Goal: Entertainment & Leisure: Consume media (video, audio)

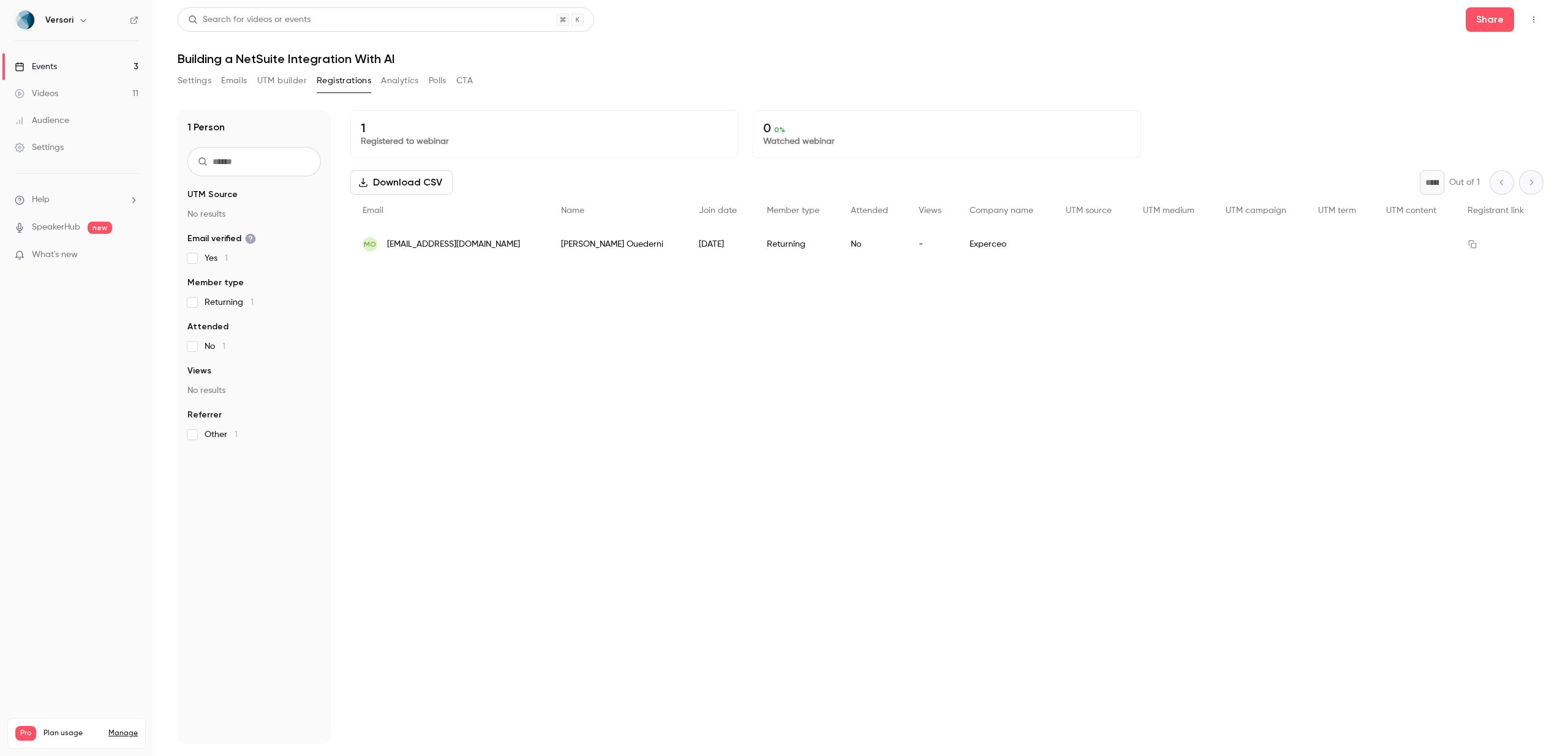
click at [193, 81] on button "Settings" at bounding box center [195, 81] width 33 height 20
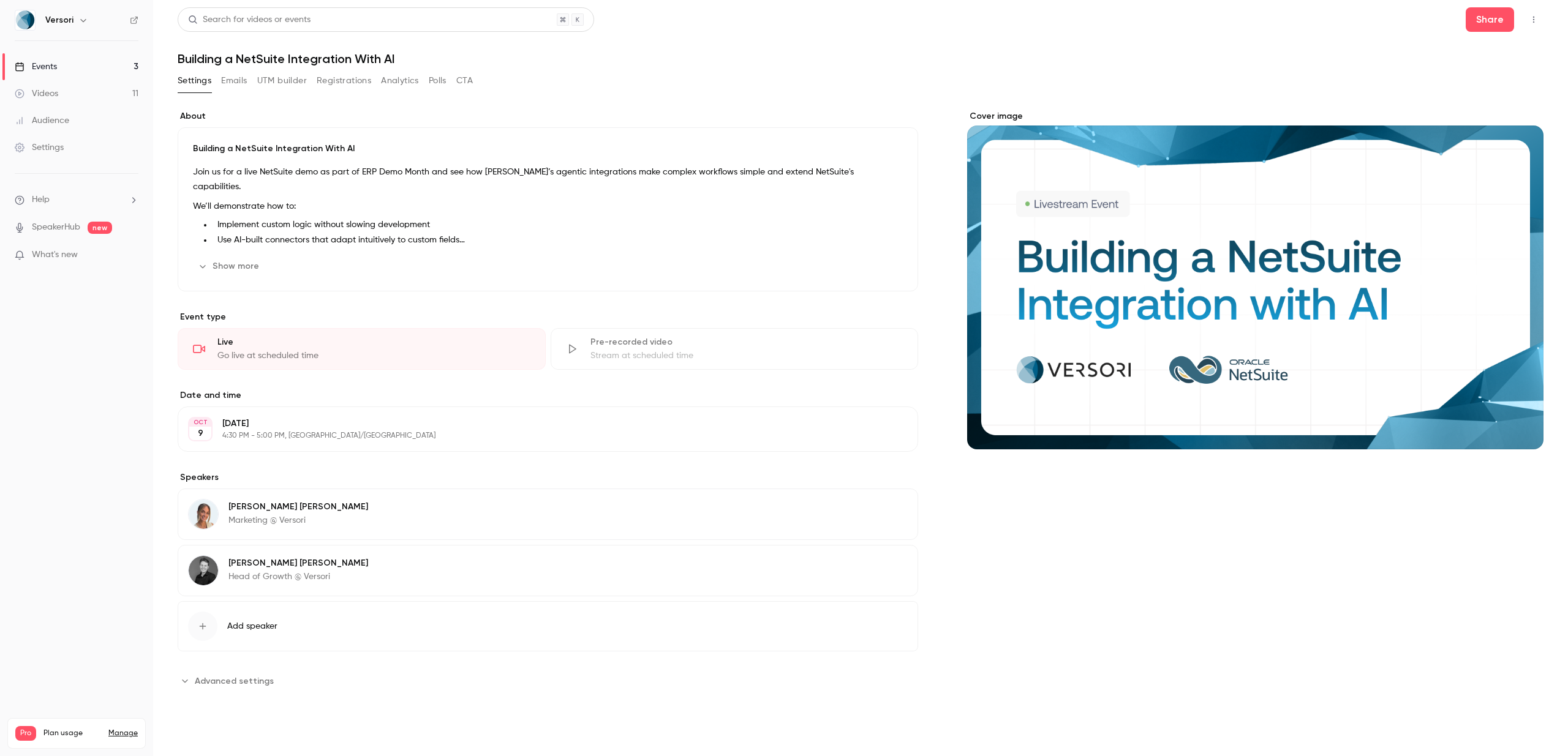
click at [234, 269] on button "Show more" at bounding box center [230, 266] width 73 height 20
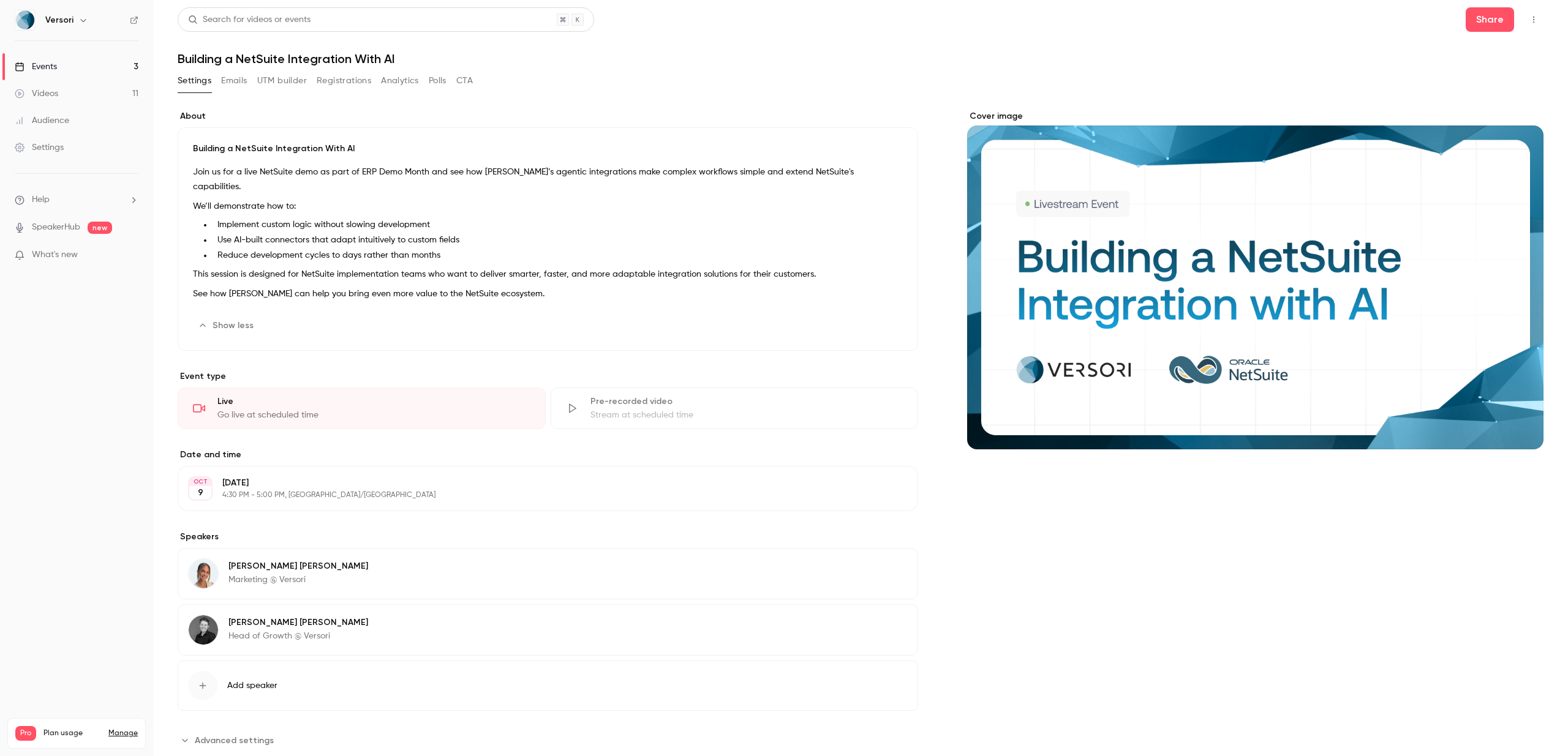
click at [196, 168] on p "Join us for a live NetSuite demo as part of ERP Demo Month and see how [PERSON_…" at bounding box center [548, 180] width 710 height 30
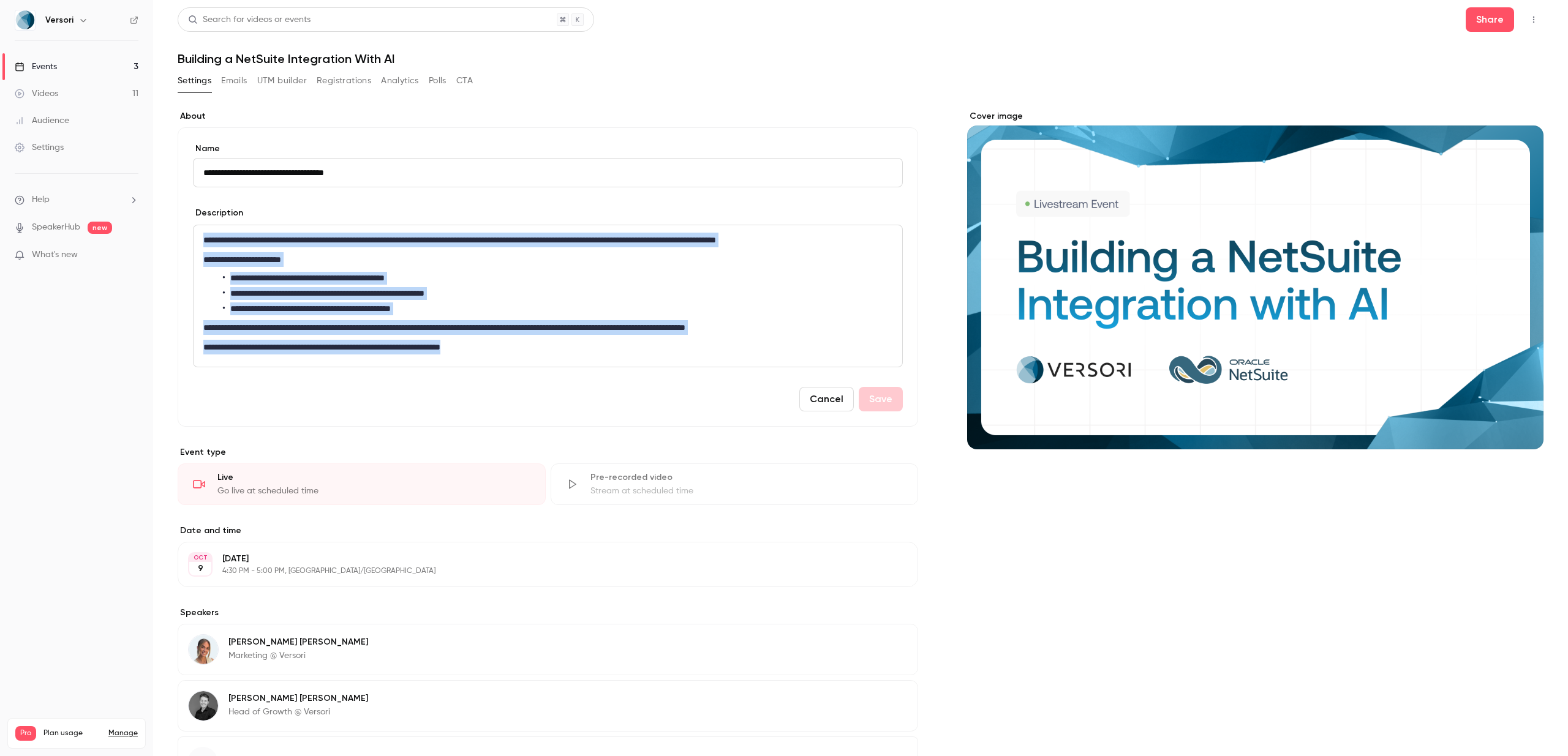
drag, startPoint x: 200, startPoint y: 235, endPoint x: 200, endPoint y: 388, distance: 153.0
click at [200, 388] on form "**********" at bounding box center [548, 277] width 710 height 269
copy div "**********"
click at [326, 82] on button "Registrations" at bounding box center [344, 81] width 55 height 20
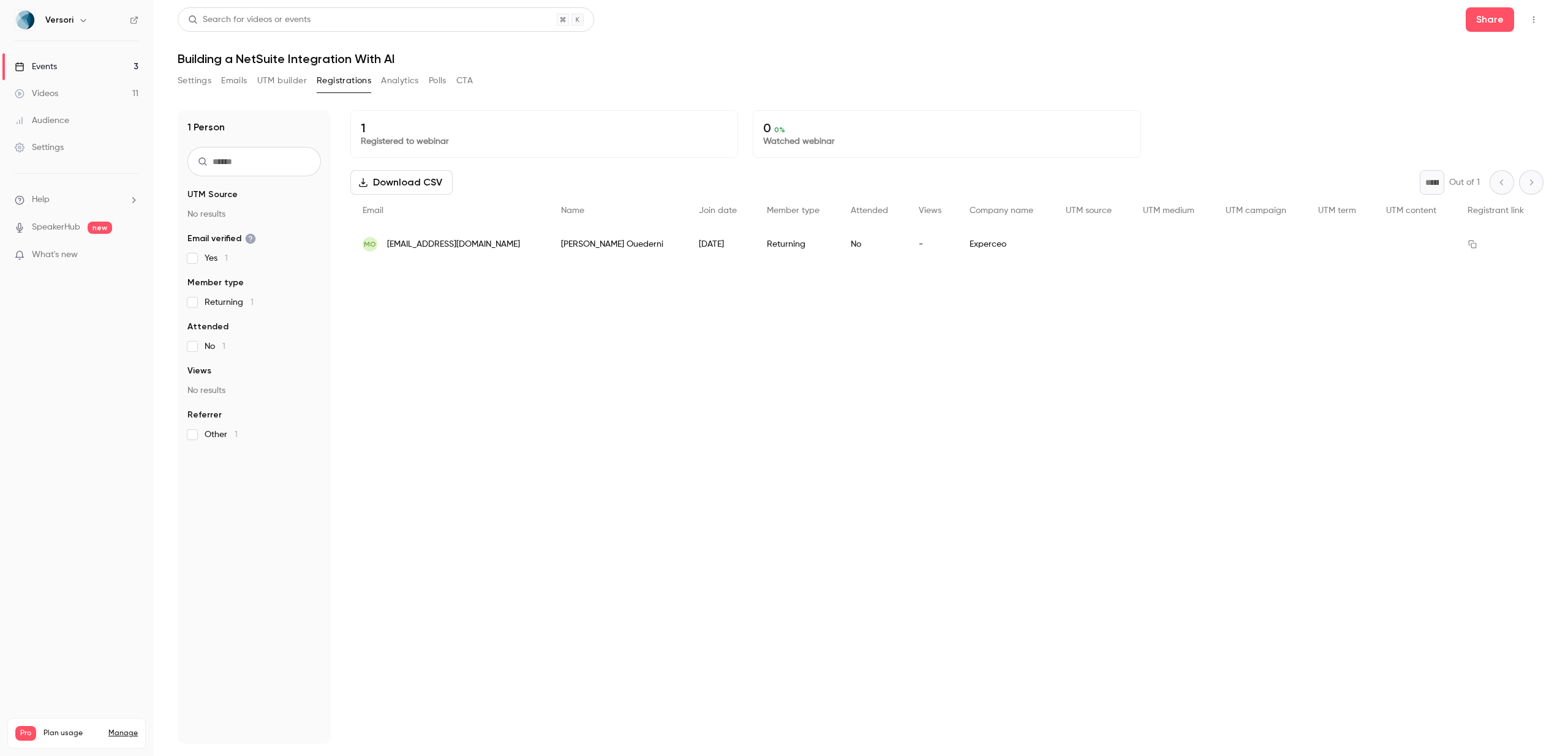
click at [1484, 37] on header "Search for videos or events Share Building a NetSuite Integration With AI" at bounding box center [860, 37] width 1366 height 59
click at [1488, 24] on button "Share" at bounding box center [1490, 19] width 48 height 24
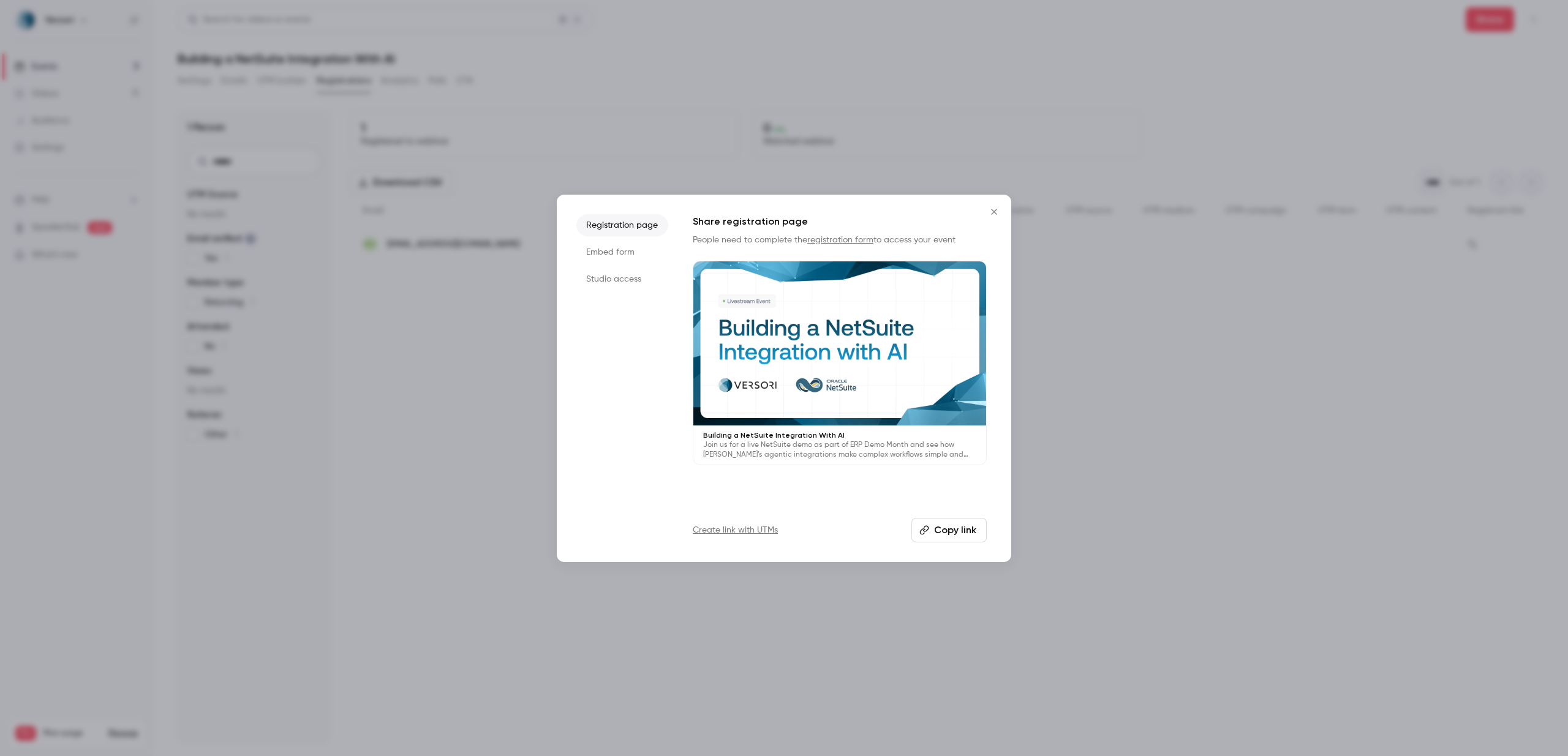
click at [957, 529] on button "Copy link" at bounding box center [949, 530] width 75 height 24
click at [570, 127] on div at bounding box center [784, 378] width 1568 height 756
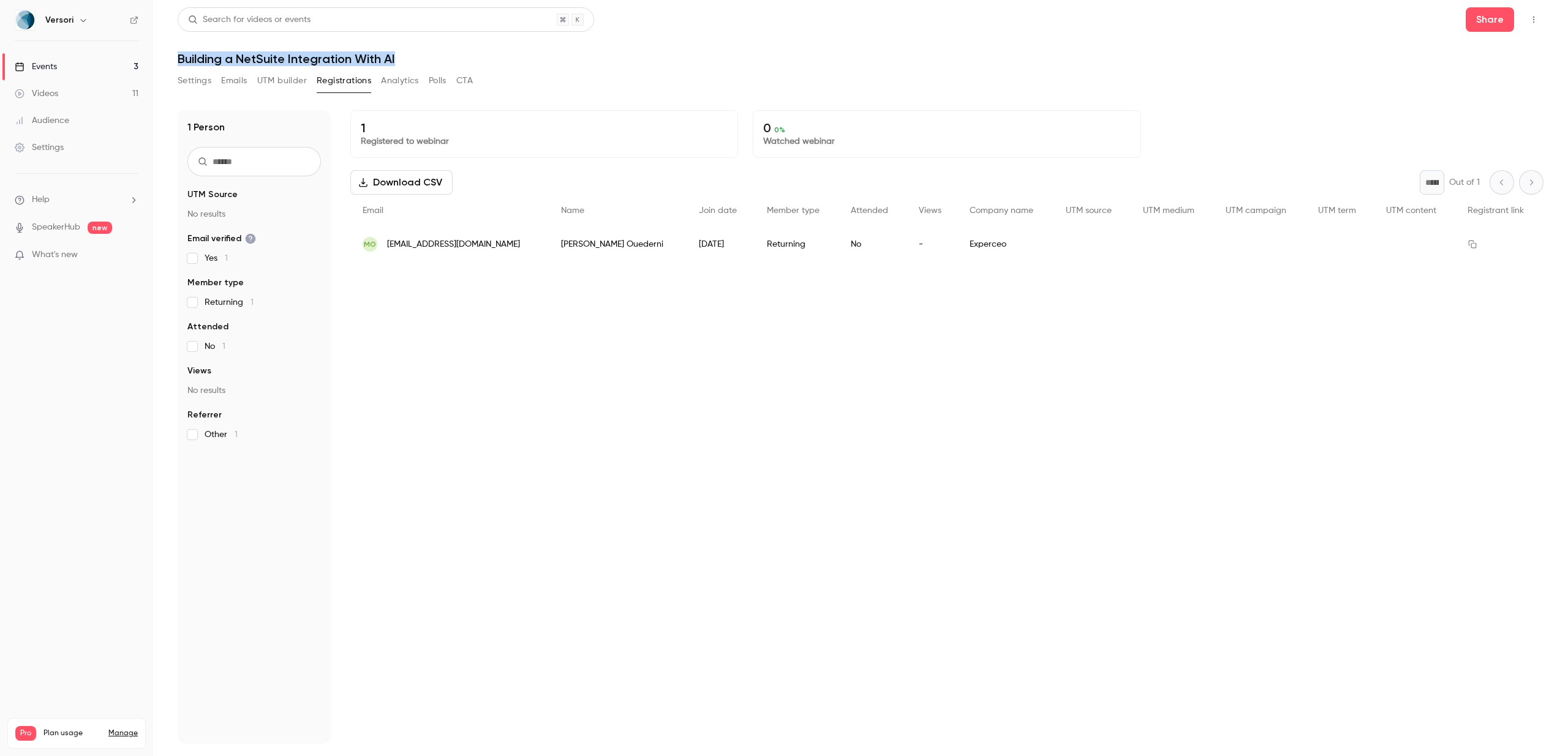
drag, startPoint x: 419, startPoint y: 62, endPoint x: 173, endPoint y: 58, distance: 246.0
click at [173, 58] on main "Search for videos or events Share Building a NetSuite Integration With AI Setti…" at bounding box center [860, 378] width 1415 height 756
copy h1 "Building a NetSuite Integration With AI"
click at [71, 93] on link "Videos 11" at bounding box center [76, 94] width 153 height 27
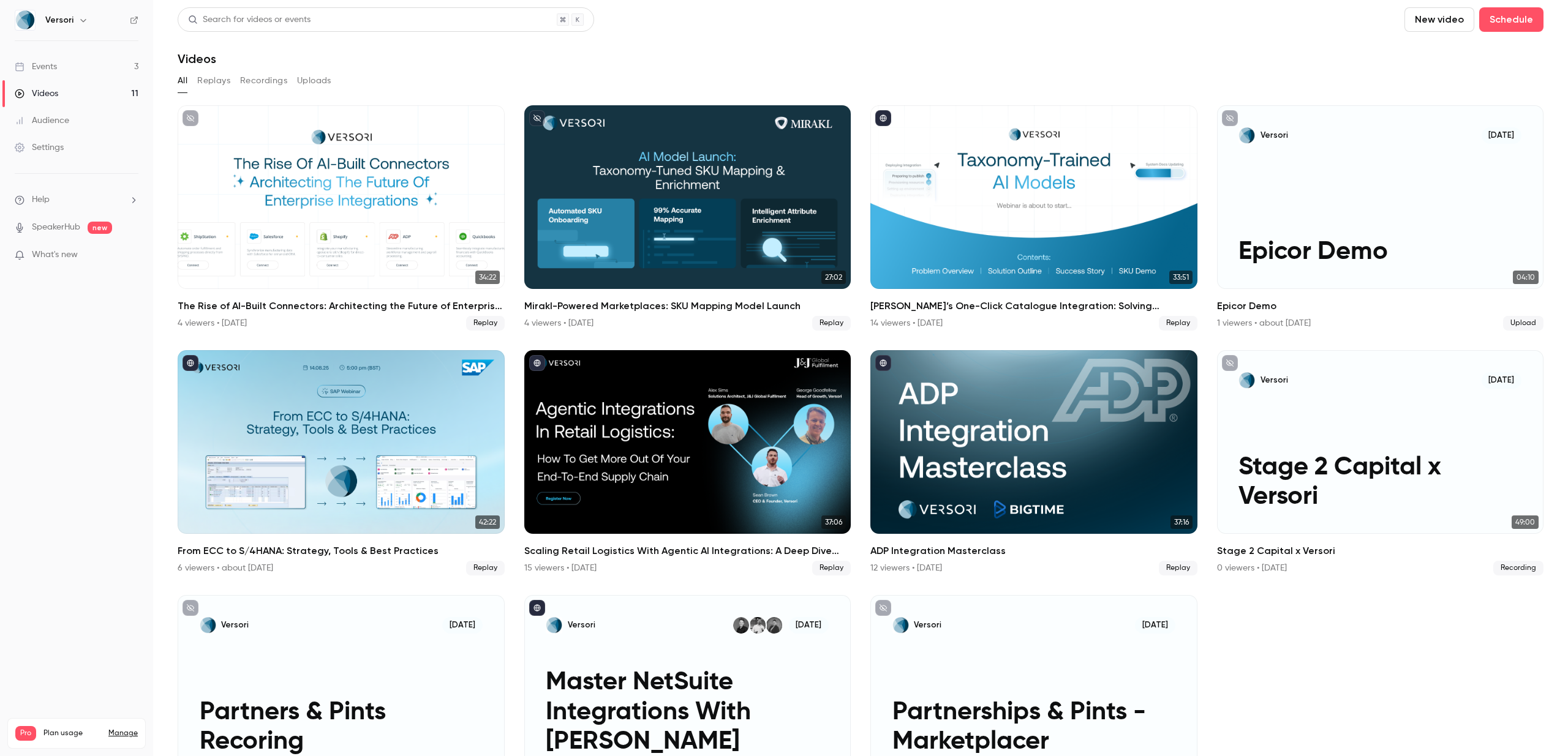
click at [204, 83] on button "Replays" at bounding box center [214, 81] width 33 height 20
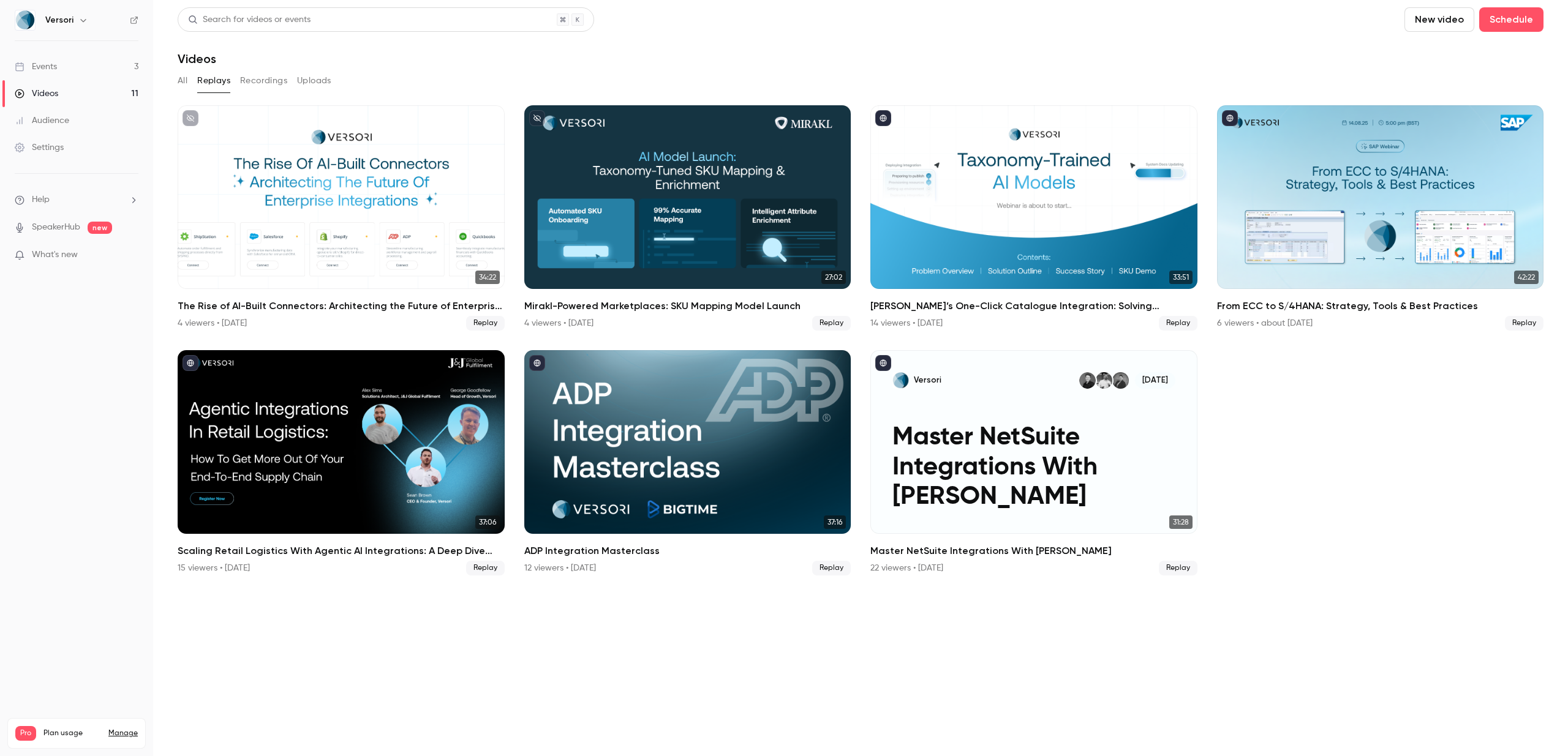
click at [267, 83] on button "Recordings" at bounding box center [263, 81] width 47 height 20
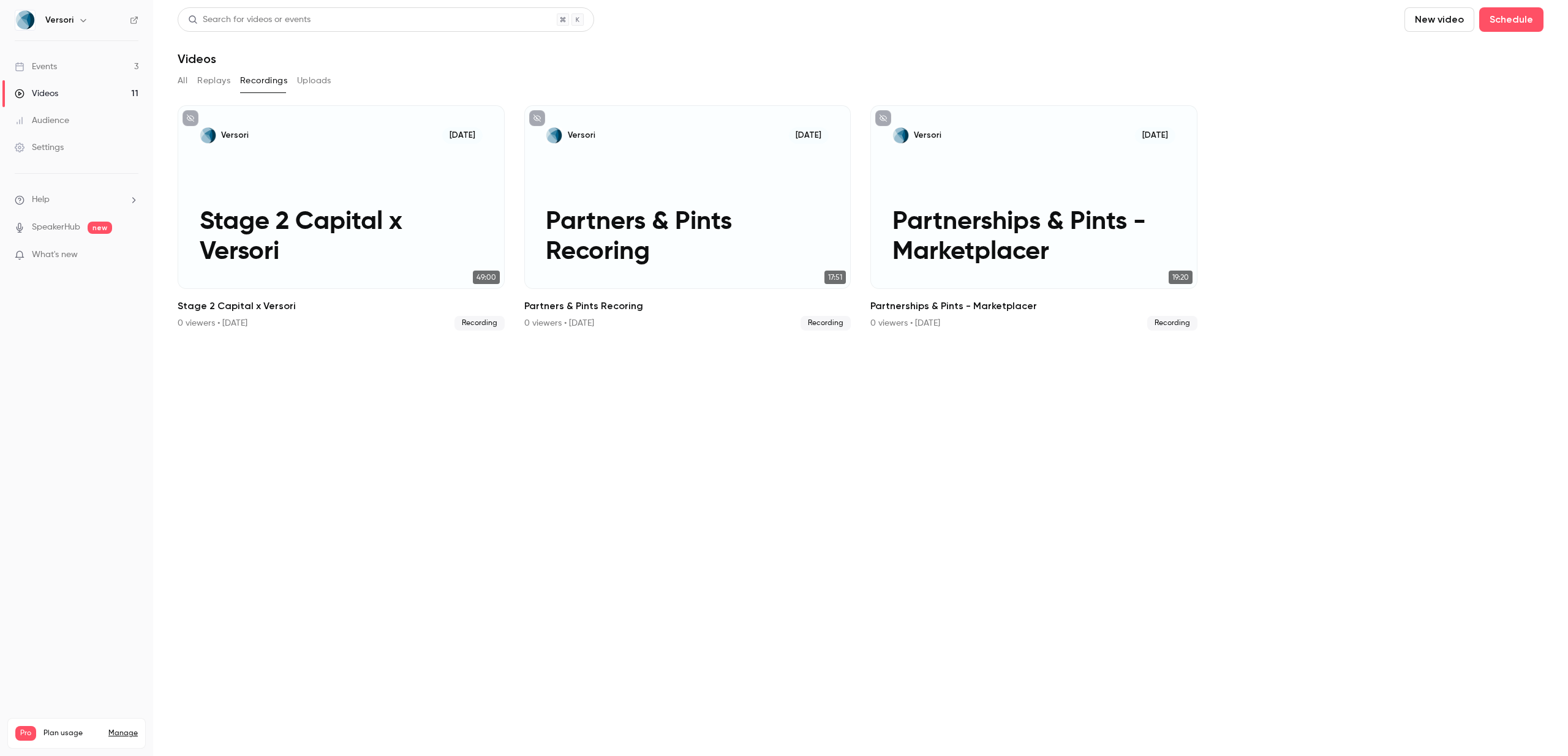
click at [308, 82] on button "Uploads" at bounding box center [314, 81] width 34 height 20
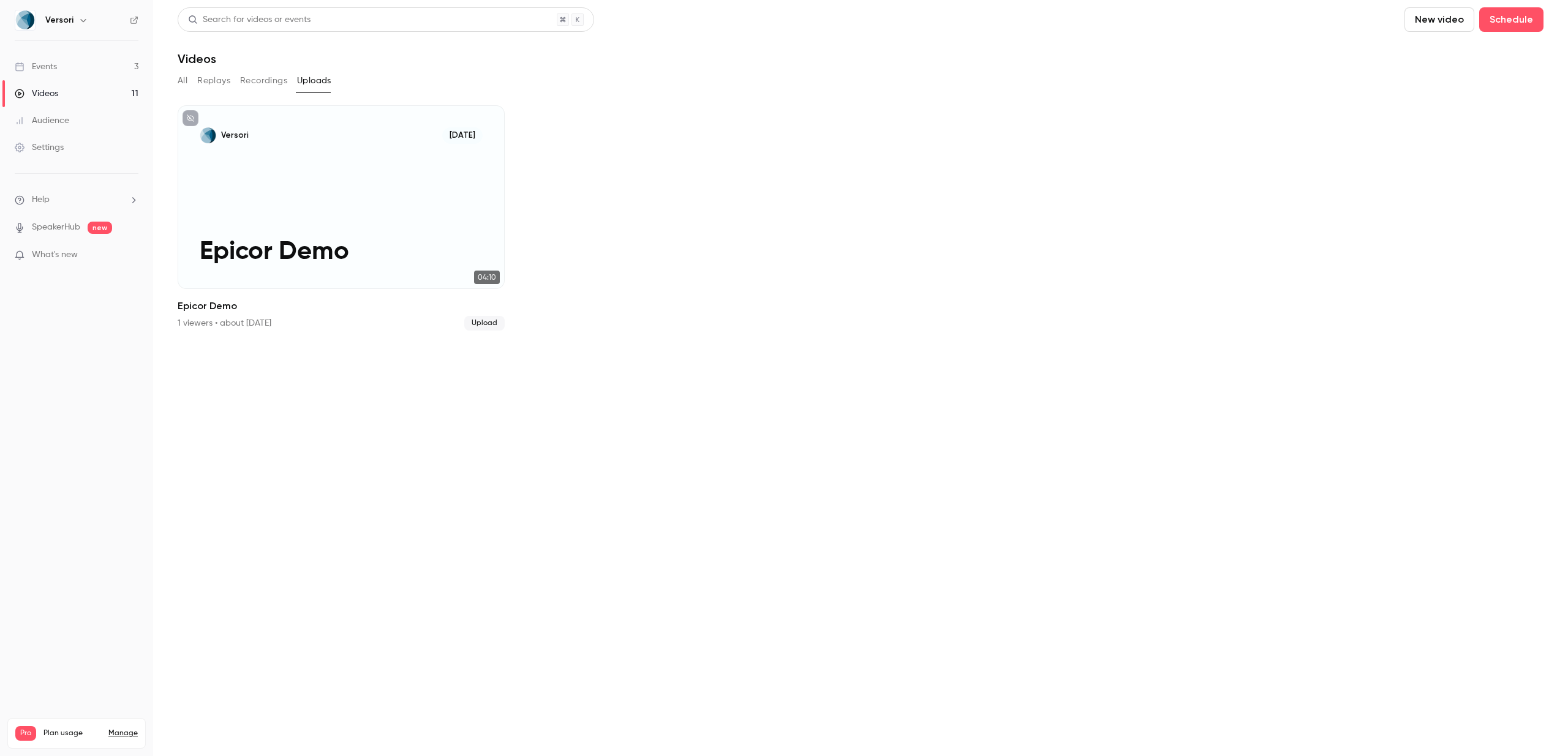
click at [184, 80] on button "All" at bounding box center [182, 81] width 10 height 20
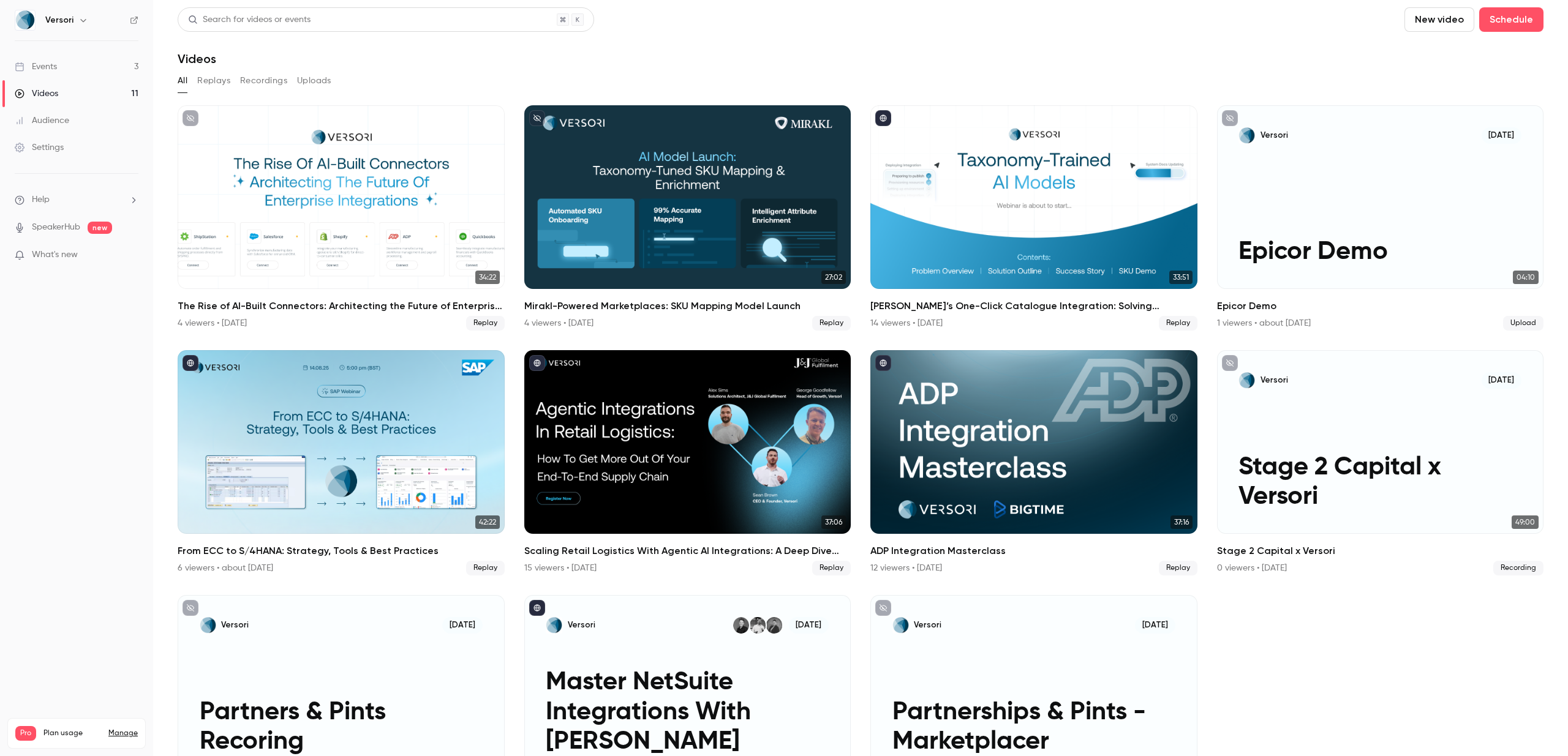
click at [49, 148] on div "Settings" at bounding box center [39, 147] width 49 height 12
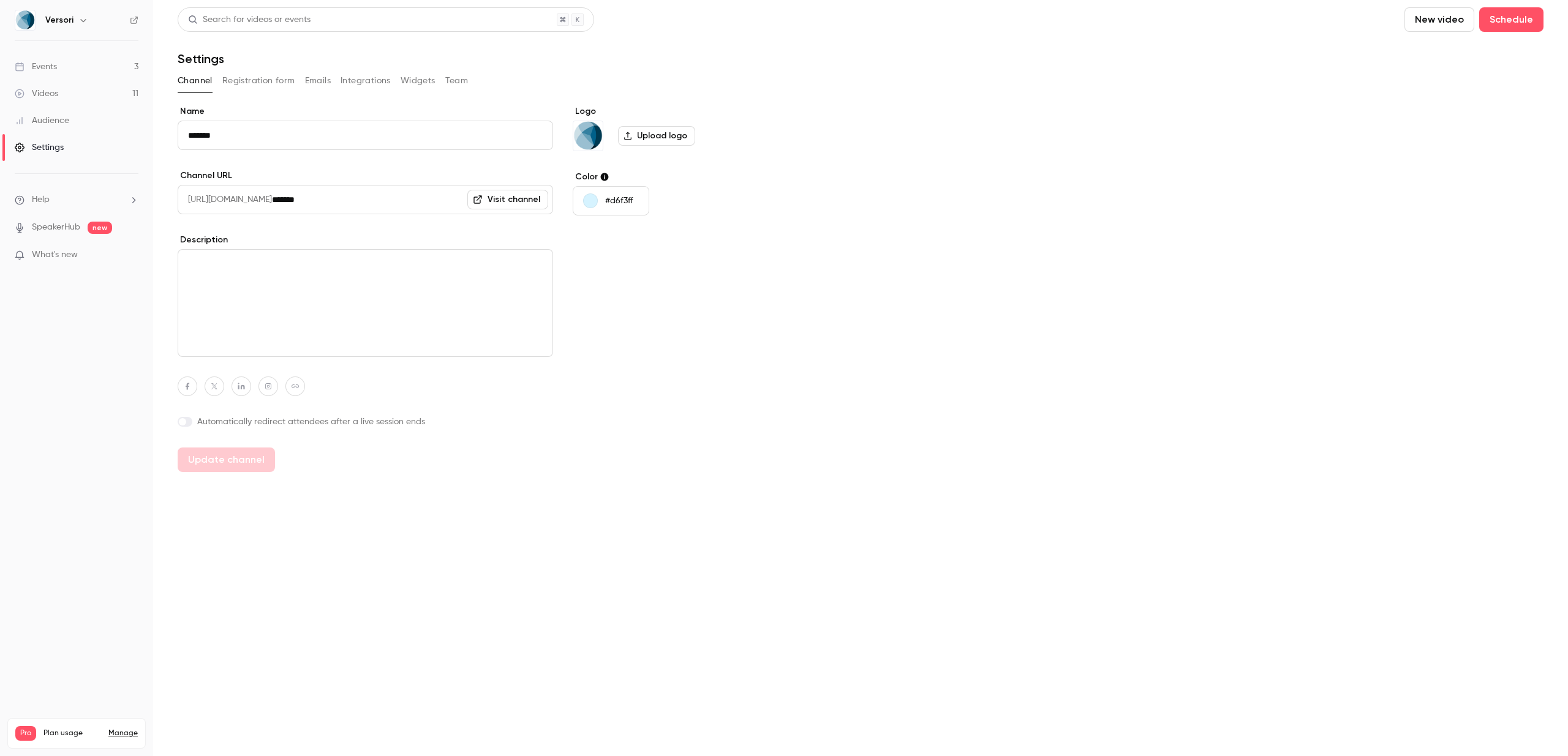
click at [483, 201] on icon at bounding box center [477, 199] width 10 height 10
click at [268, 79] on button "Registration form" at bounding box center [259, 81] width 73 height 20
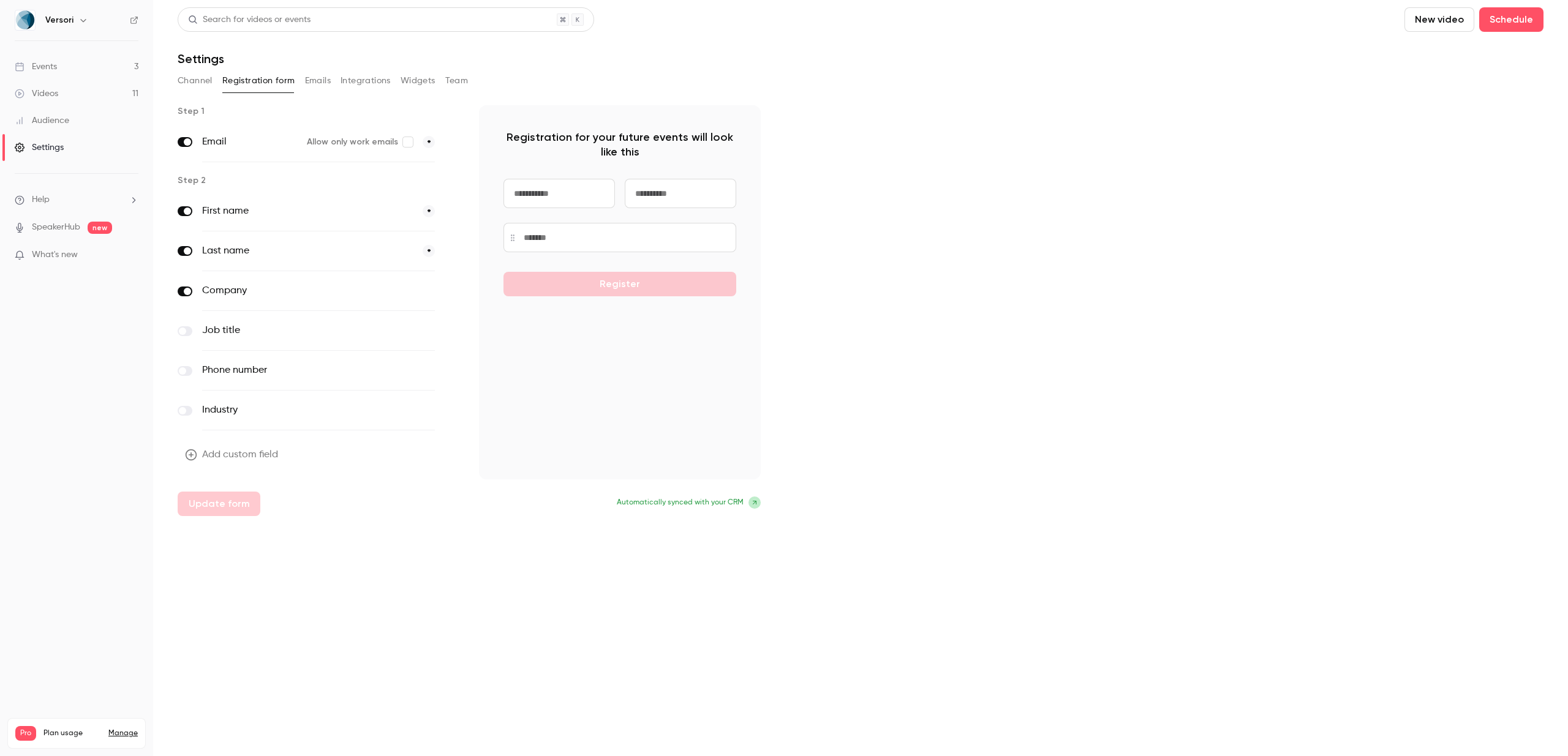
click at [187, 327] on label at bounding box center [185, 331] width 15 height 10
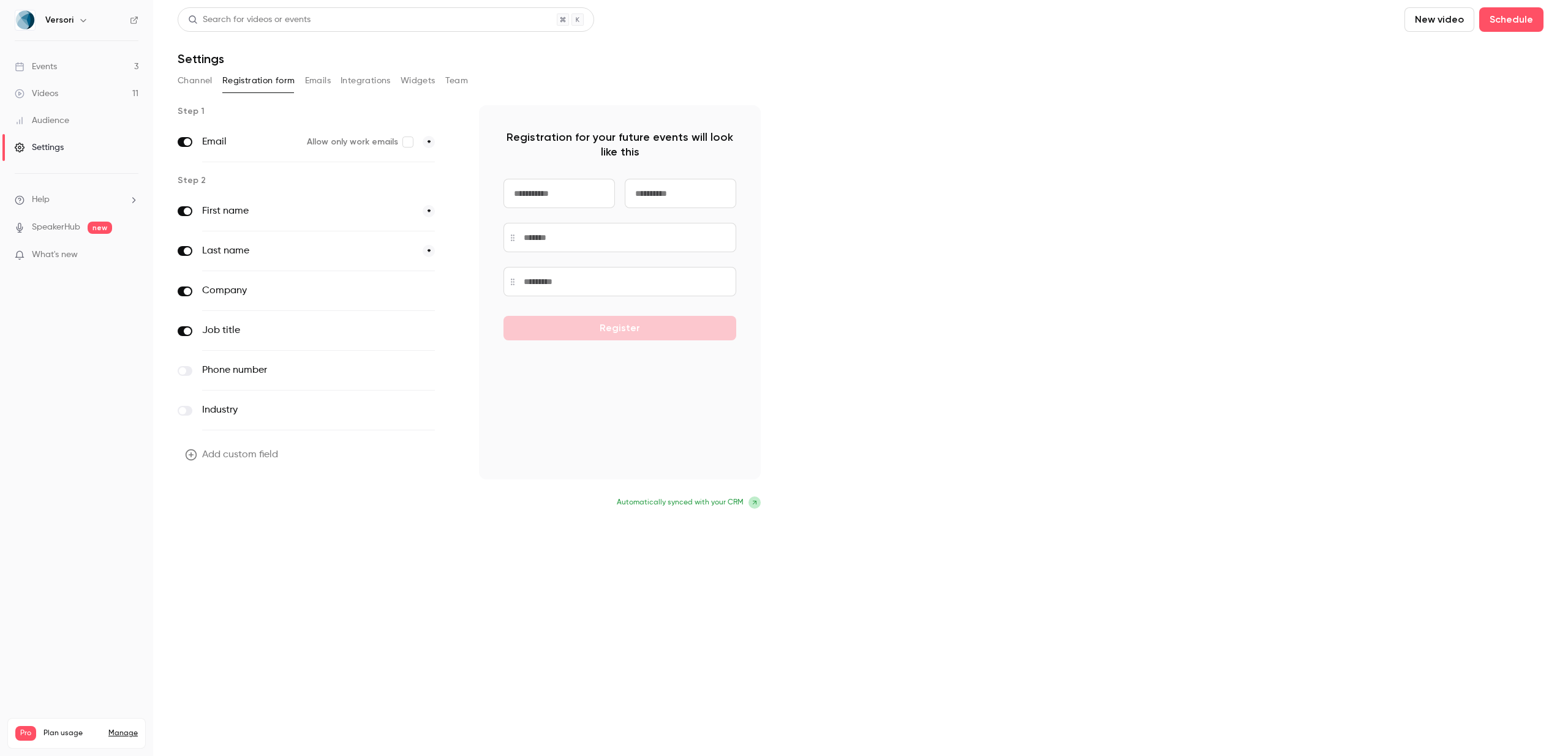
click at [219, 499] on button "Update form" at bounding box center [219, 504] width 83 height 24
click at [326, 79] on button "Emails" at bounding box center [318, 81] width 26 height 20
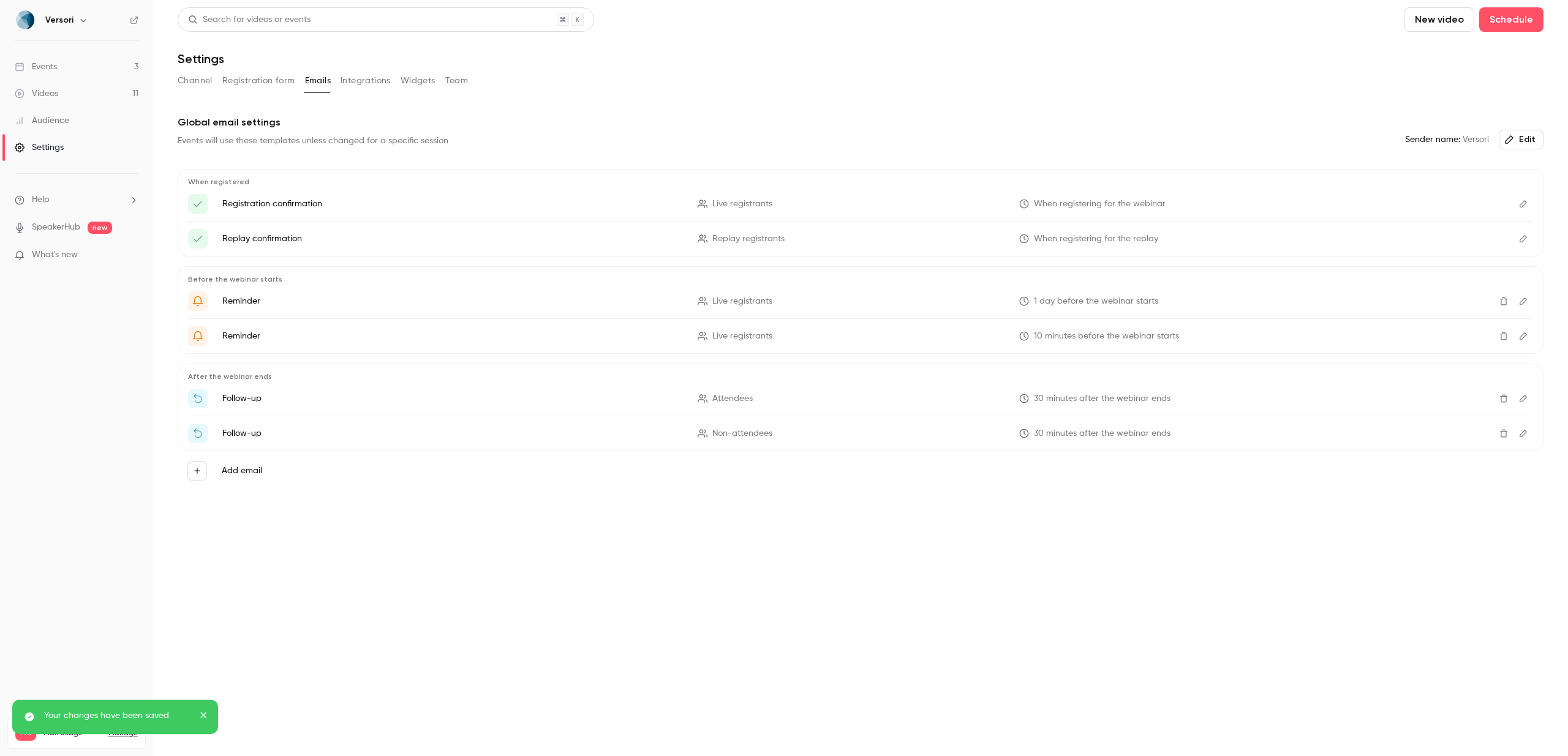
click at [354, 76] on button "Integrations" at bounding box center [365, 81] width 50 height 20
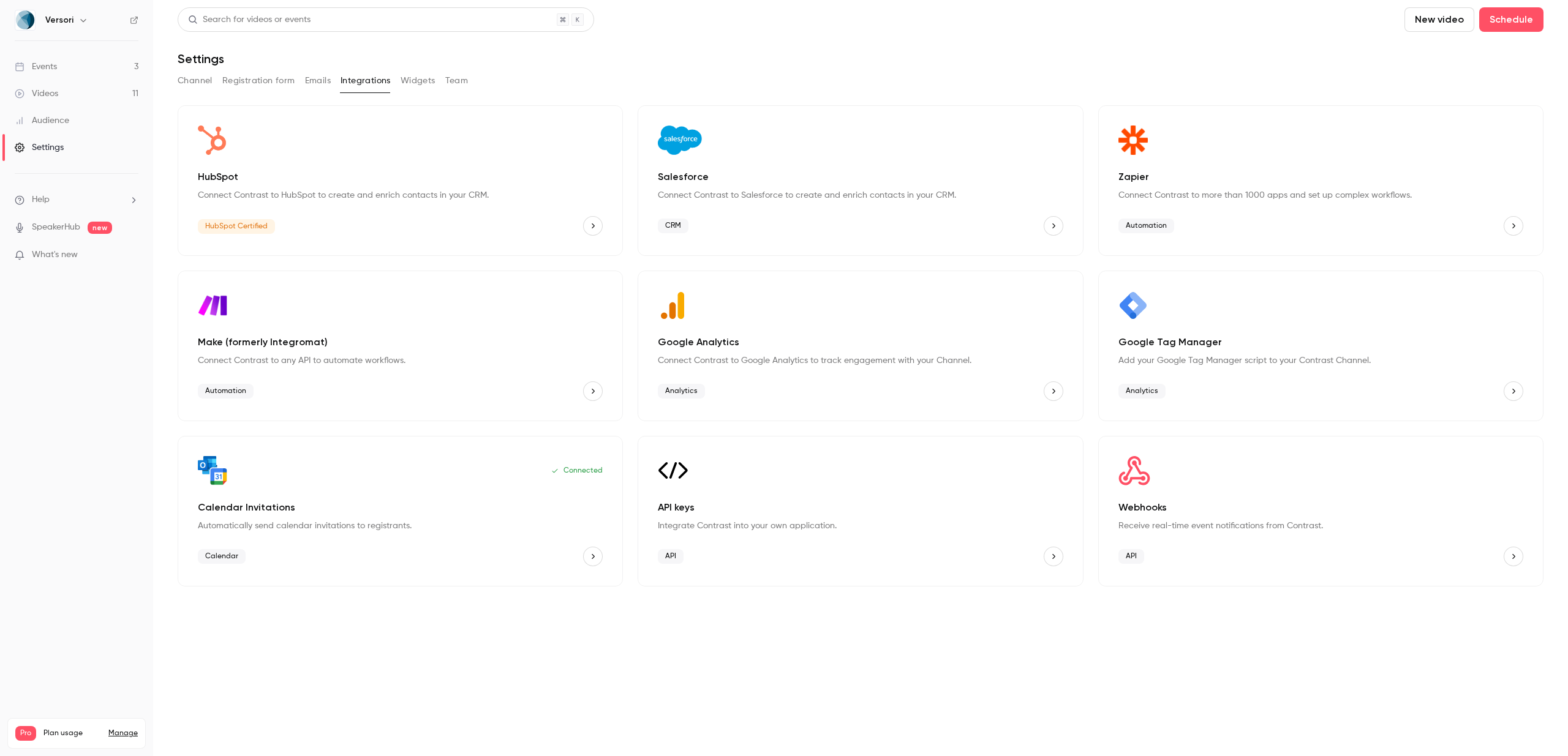
click at [421, 78] on button "Widgets" at bounding box center [418, 81] width 35 height 20
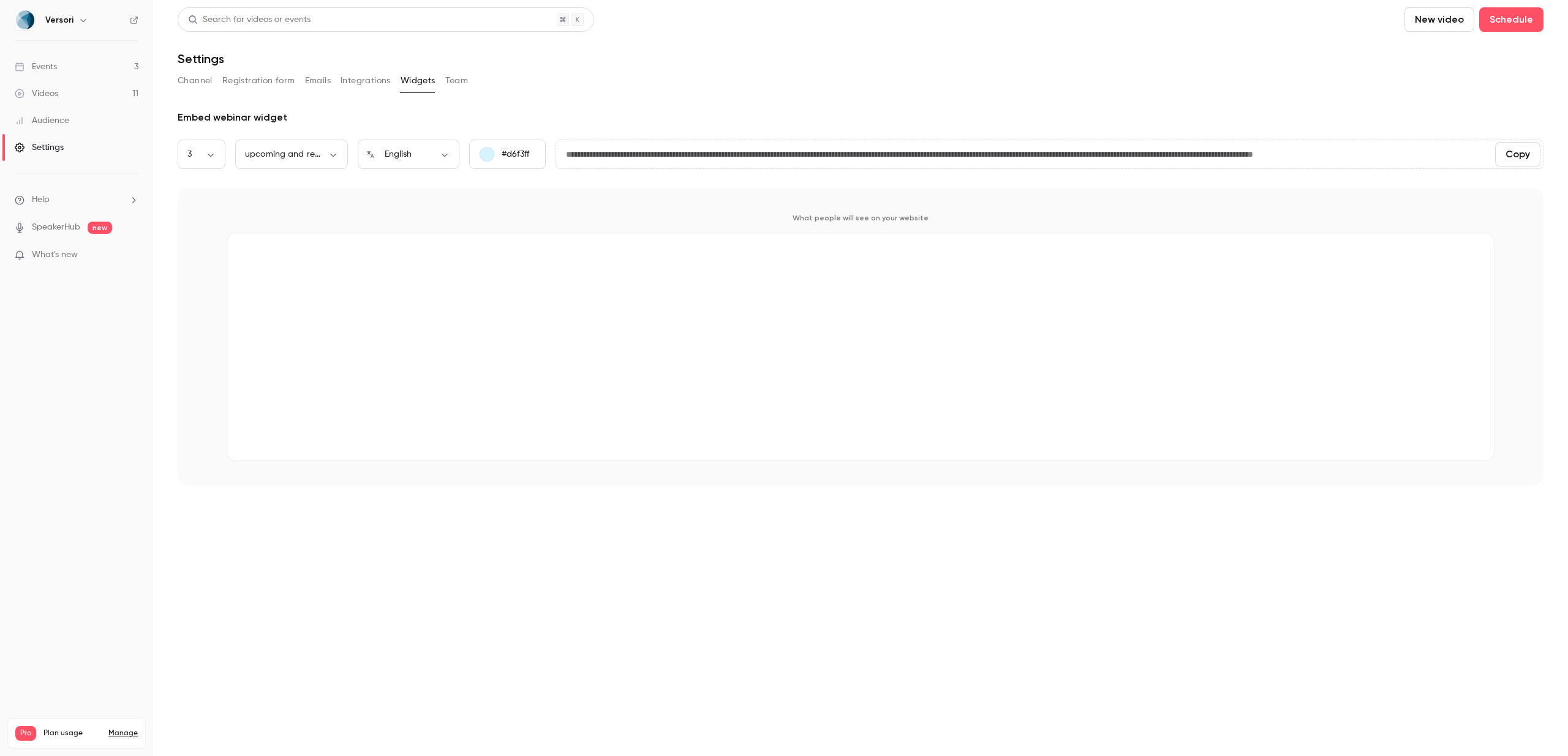
click at [458, 82] on button "Team" at bounding box center [457, 81] width 23 height 20
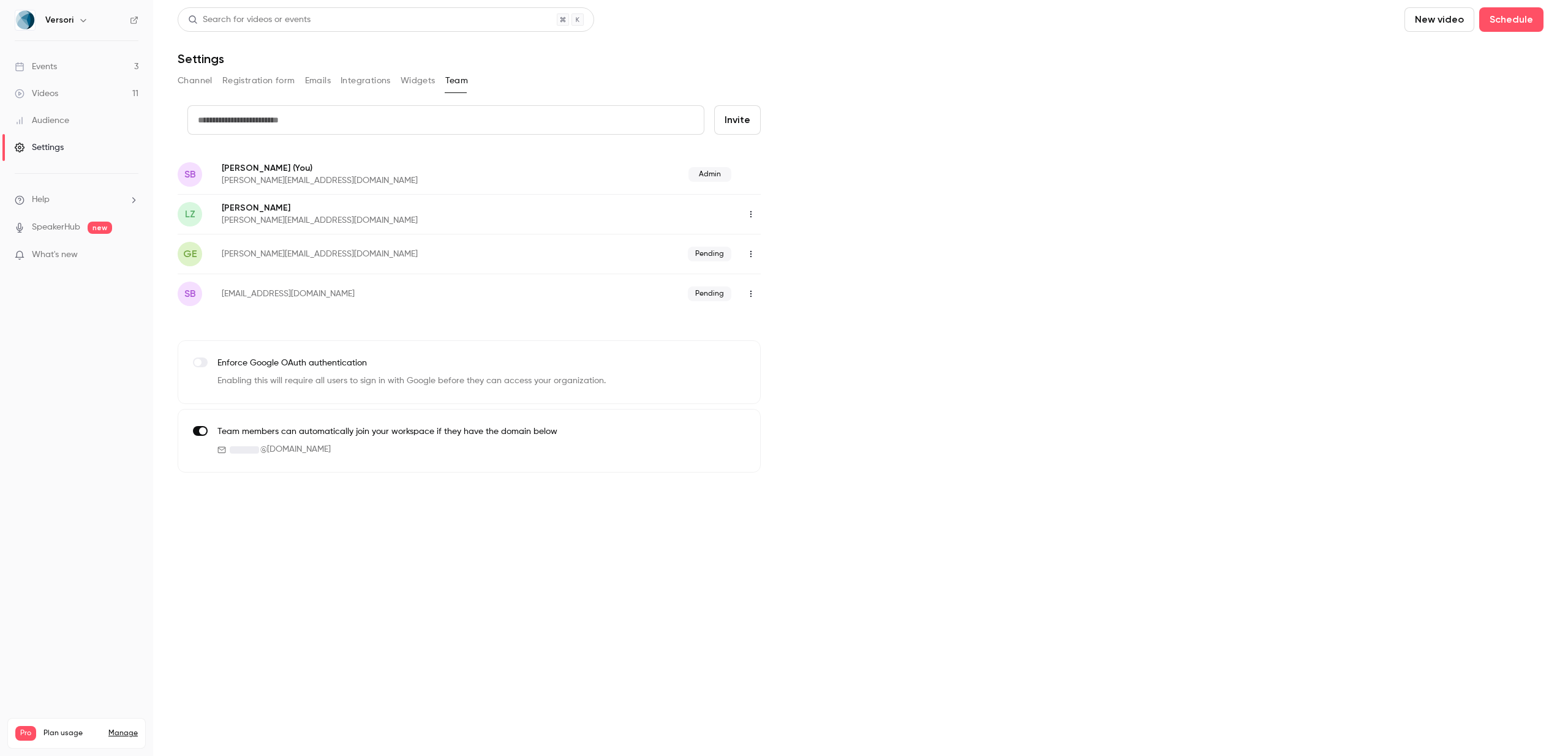
click at [752, 255] on icon "button" at bounding box center [751, 253] width 10 height 8
click at [807, 279] on div "Resend invitation" at bounding box center [817, 285] width 93 height 12
click at [751, 293] on icon "button" at bounding box center [751, 293] width 10 height 8
click at [778, 352] on div "Delete invitation" at bounding box center [817, 357] width 93 height 12
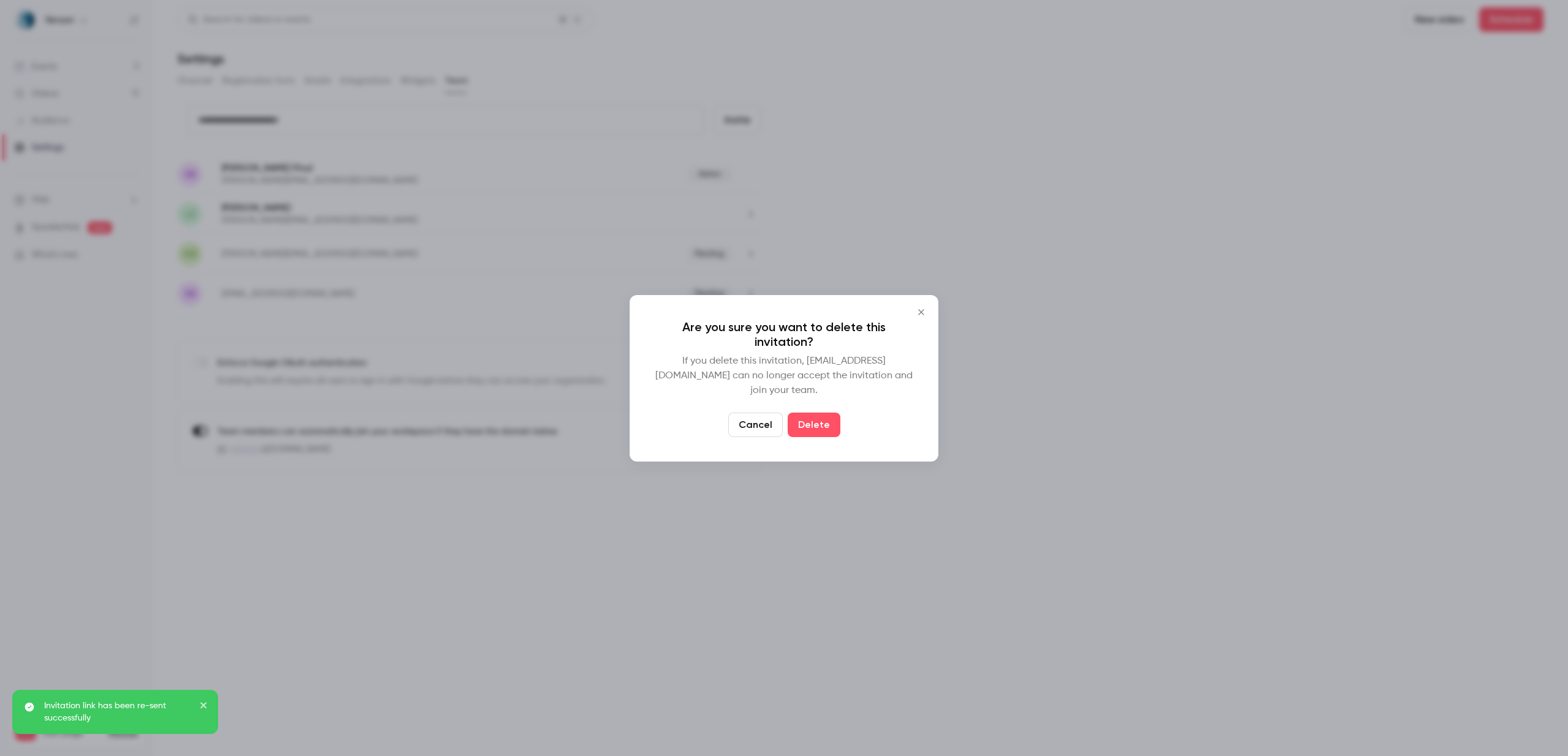
click at [805, 430] on div "Are you sure you want to delete this invitation? If you delete this invitation,…" at bounding box center [784, 378] width 309 height 166
click at [805, 419] on button "Delete" at bounding box center [814, 425] width 53 height 24
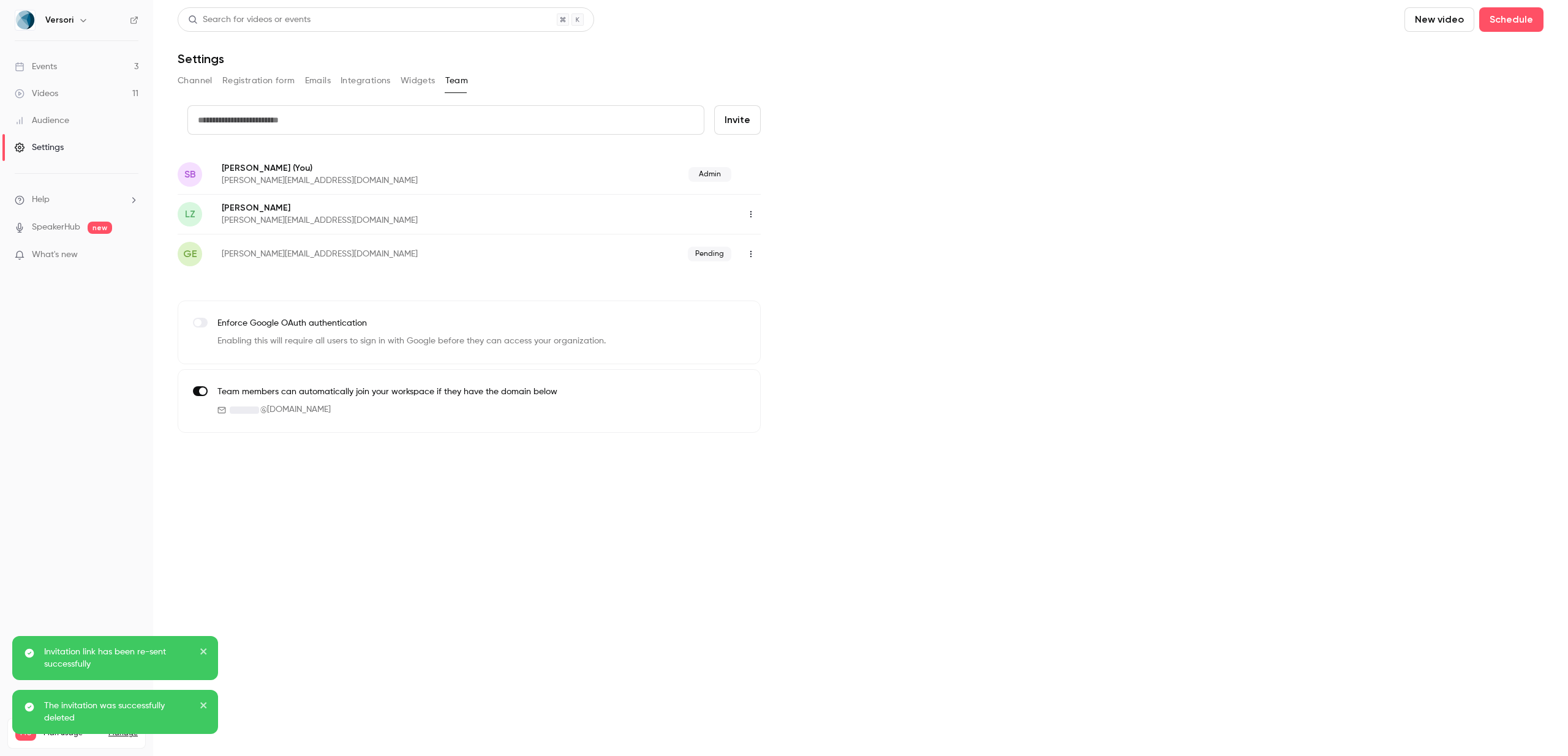
click at [750, 214] on icon "button" at bounding box center [751, 214] width 10 height 8
click at [798, 282] on div "Delete member" at bounding box center [817, 277] width 93 height 12
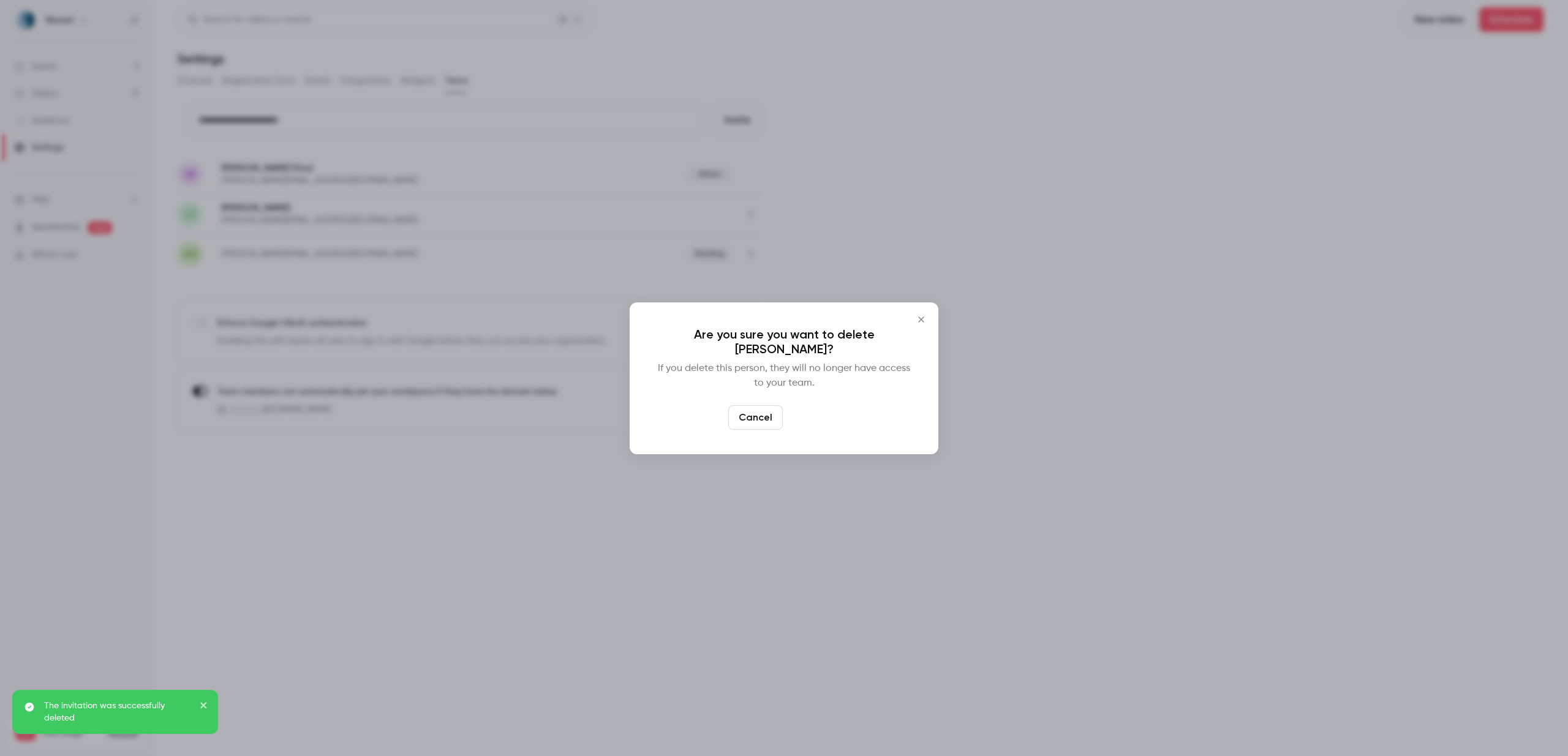
click at [818, 415] on button "Delete" at bounding box center [814, 418] width 53 height 24
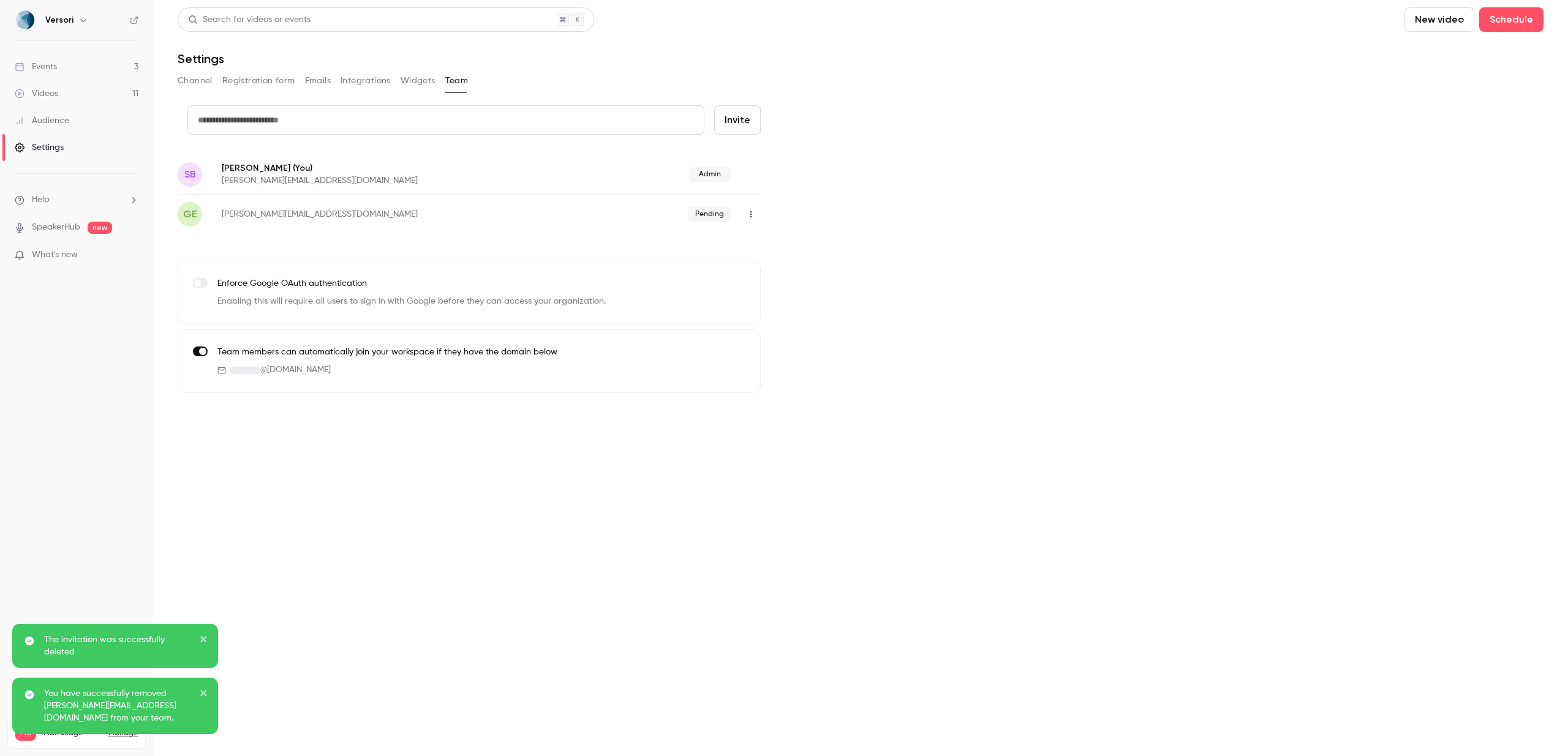
click at [200, 80] on button "Channel" at bounding box center [195, 81] width 35 height 20
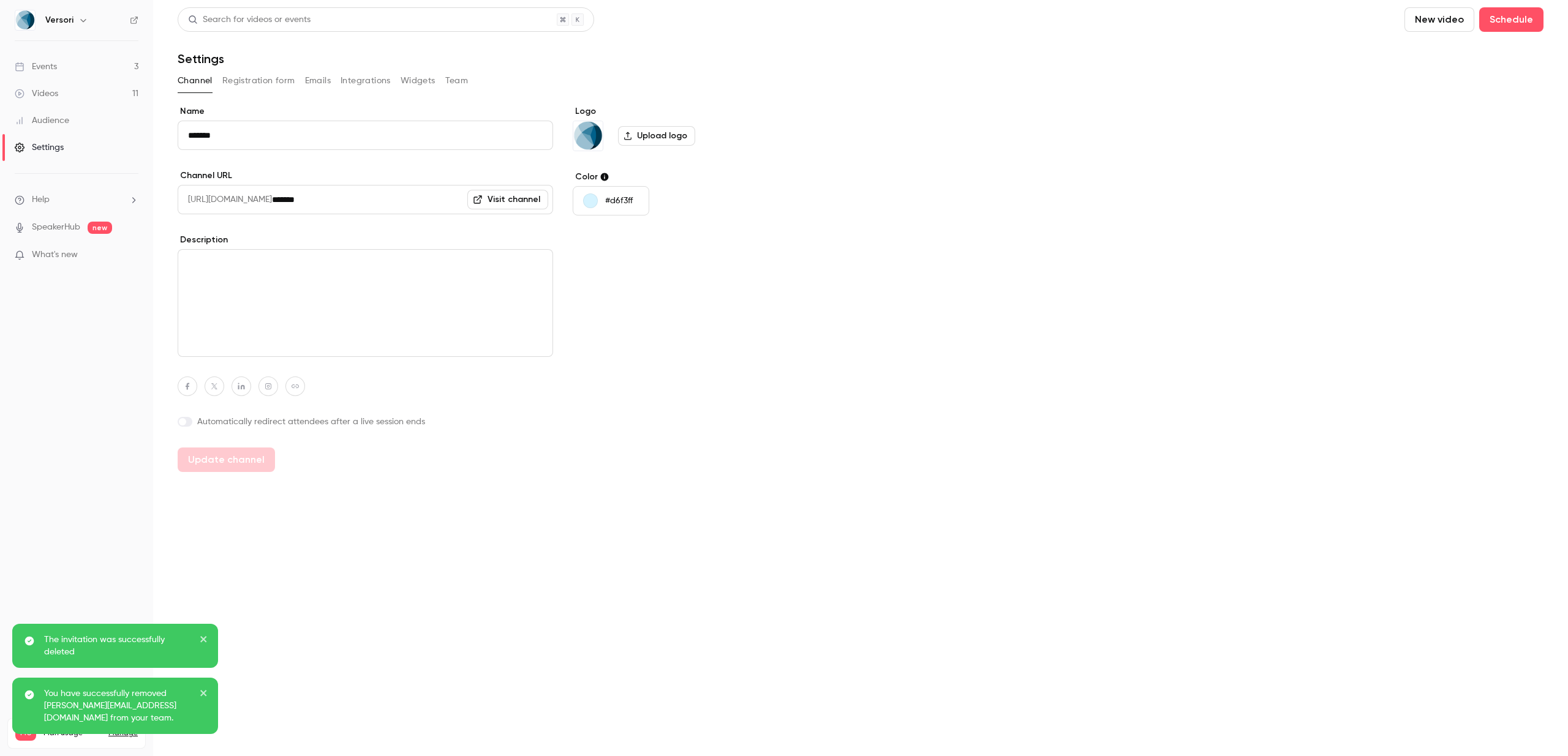
click at [67, 65] on link "Events 3" at bounding box center [76, 67] width 153 height 27
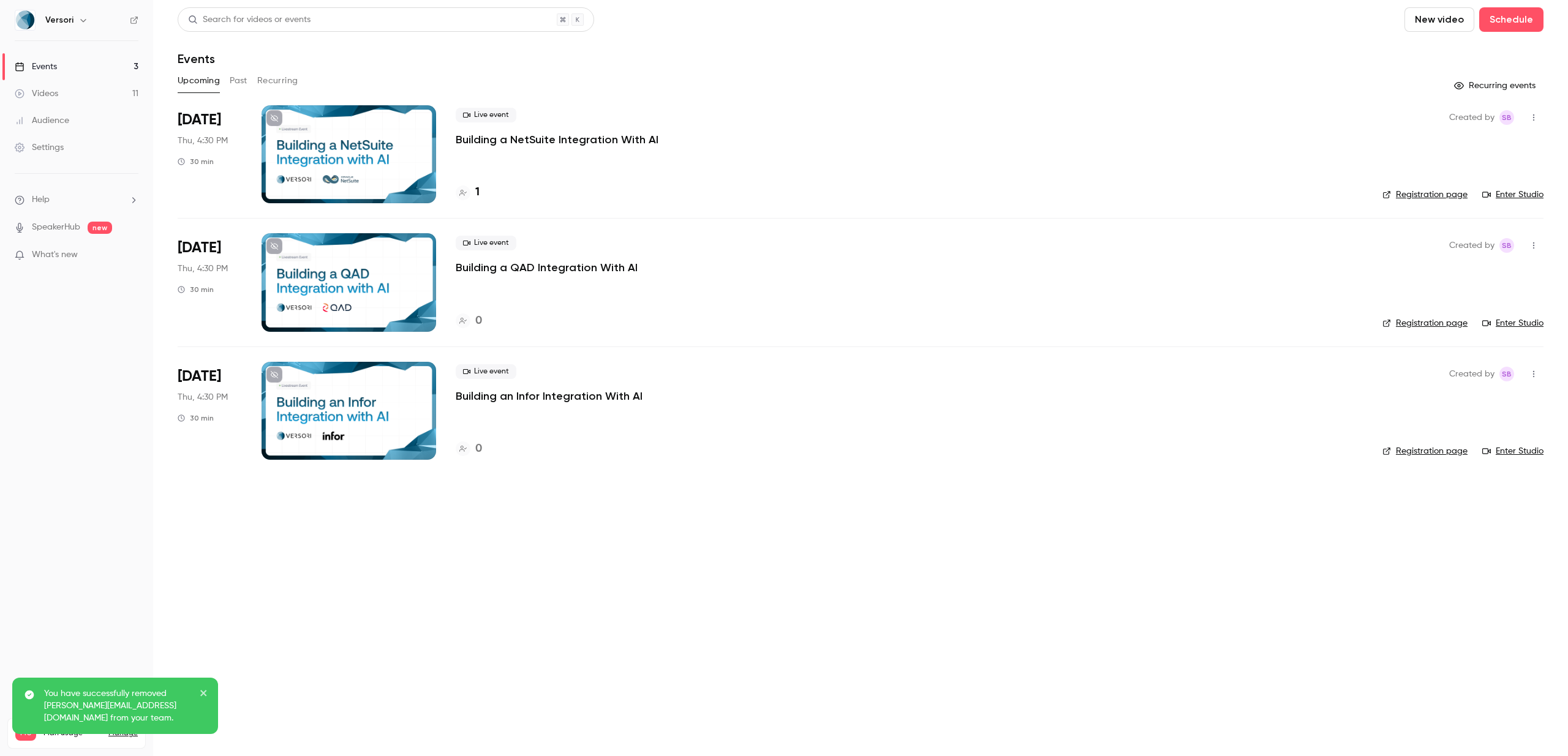
click at [60, 90] on link "Videos 11" at bounding box center [76, 94] width 153 height 27
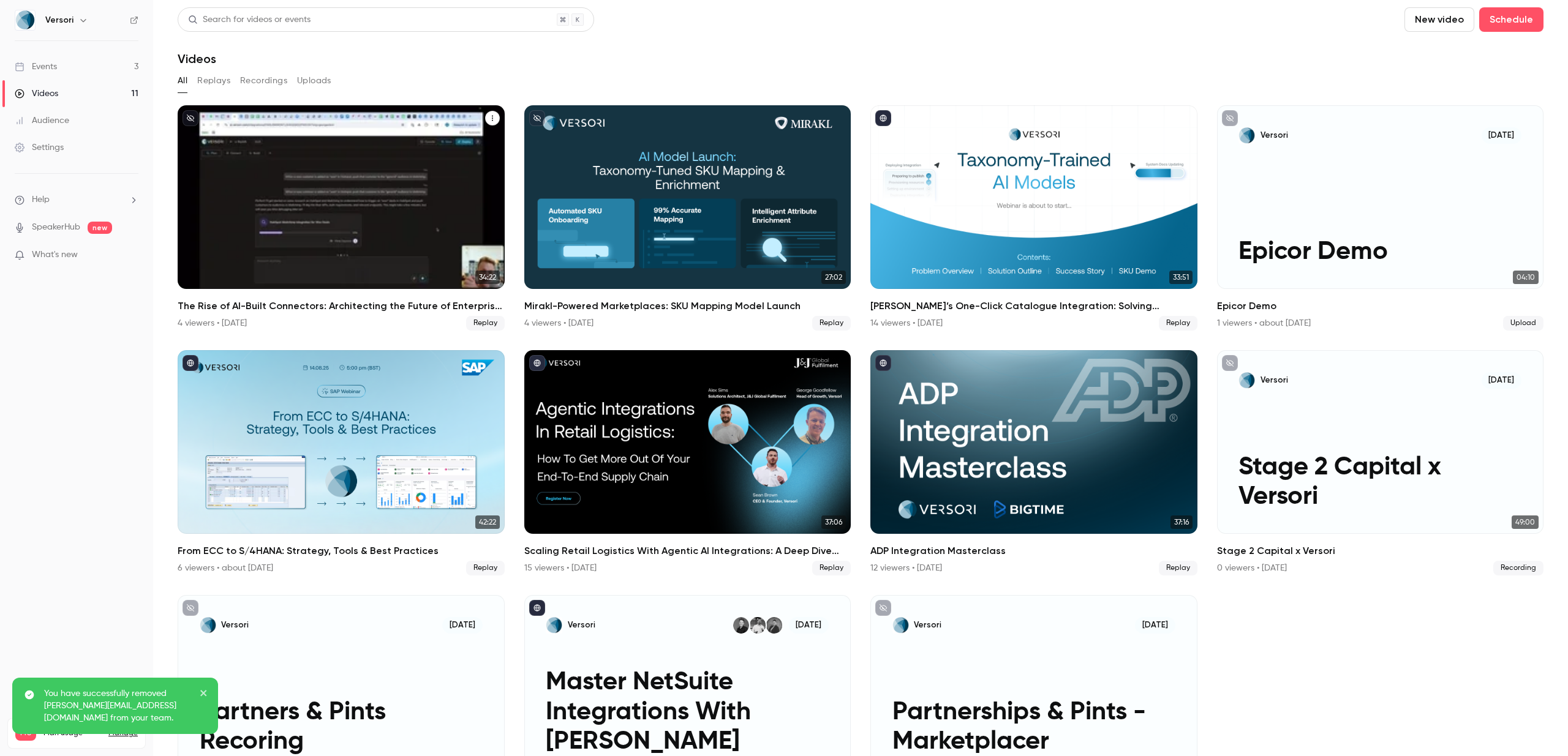
click at [223, 304] on h2 "The Rise of AI-Built Connectors: Architecting the Future of Enterprise Integrat…" at bounding box center [341, 306] width 327 height 15
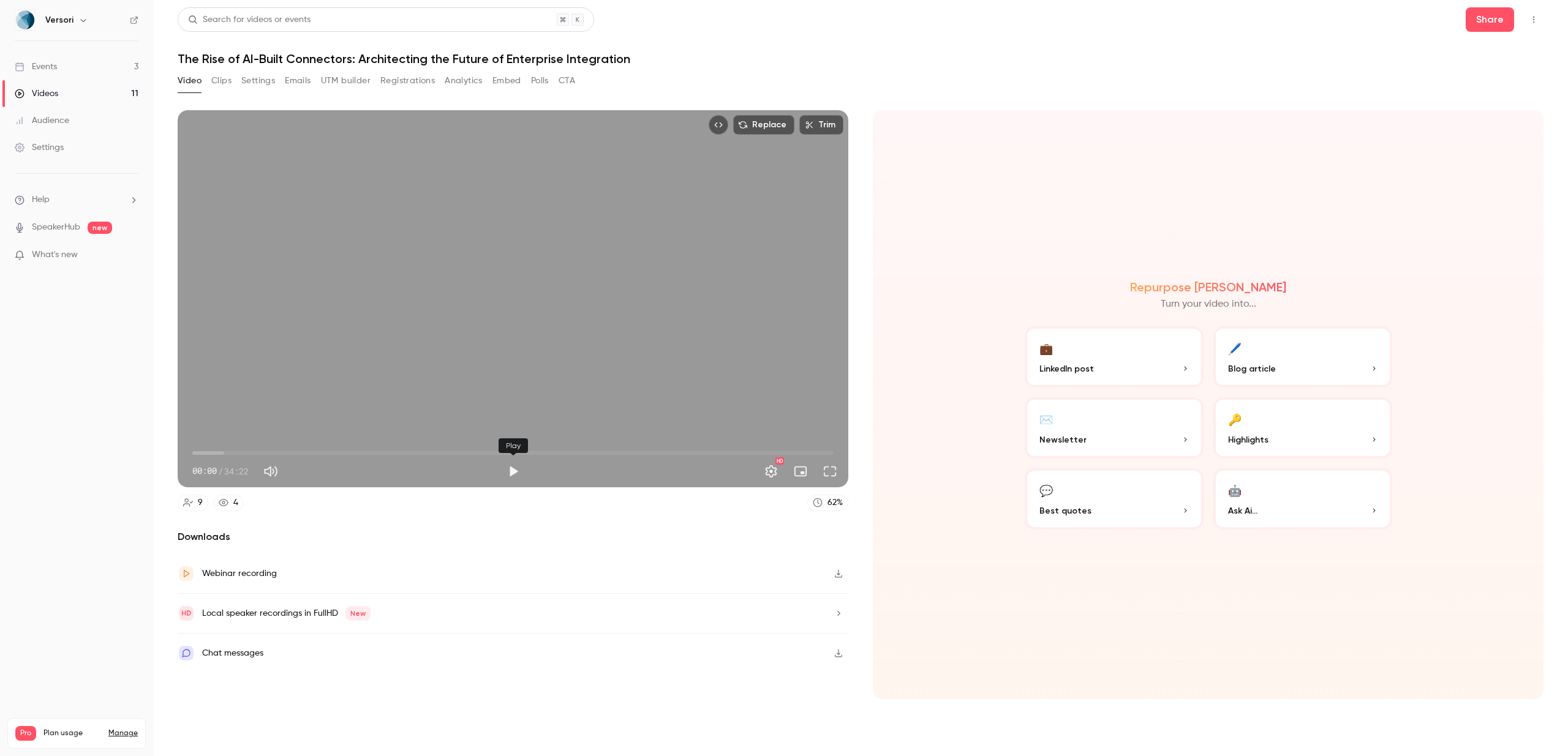
click at [513, 477] on button "Play" at bounding box center [513, 471] width 24 height 24
click at [205, 451] on span "00:03" at bounding box center [513, 453] width 641 height 20
click at [227, 451] on span "01:50" at bounding box center [513, 453] width 641 height 20
click at [206, 450] on span "00:45" at bounding box center [513, 453] width 641 height 20
click at [510, 472] on button "Pause" at bounding box center [513, 471] width 24 height 24
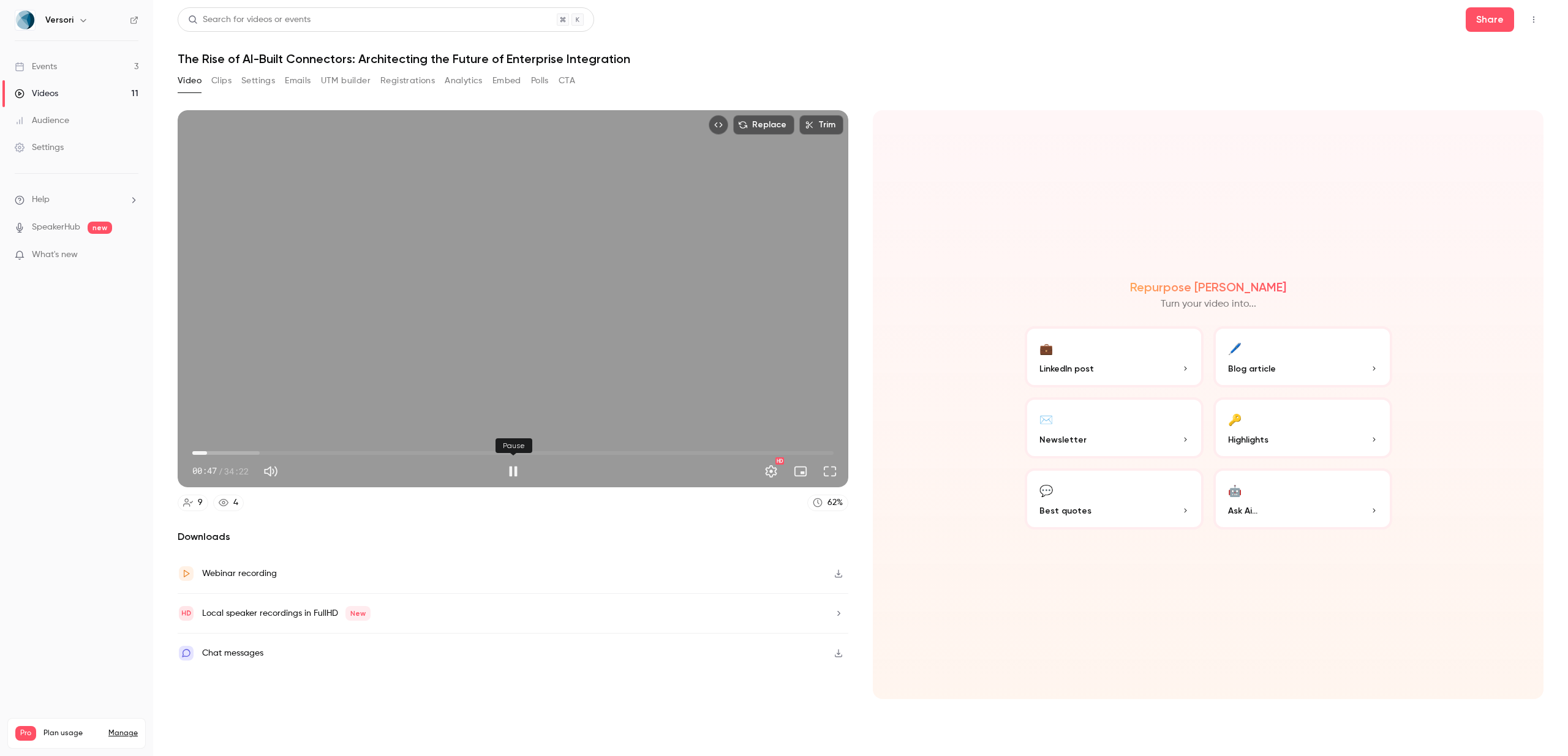
type input "****"
click at [839, 572] on icon "button" at bounding box center [838, 573] width 10 height 8
